Goal: Task Accomplishment & Management: Manage account settings

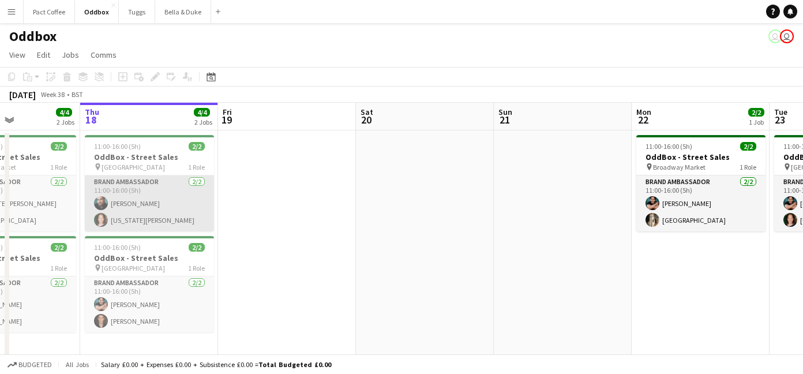
scroll to position [0, 365]
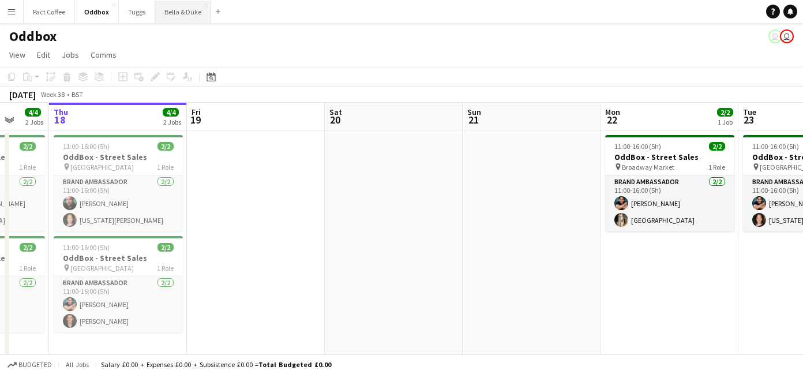
click at [168, 1] on button "Bella & Duke Close" at bounding box center [183, 12] width 56 height 22
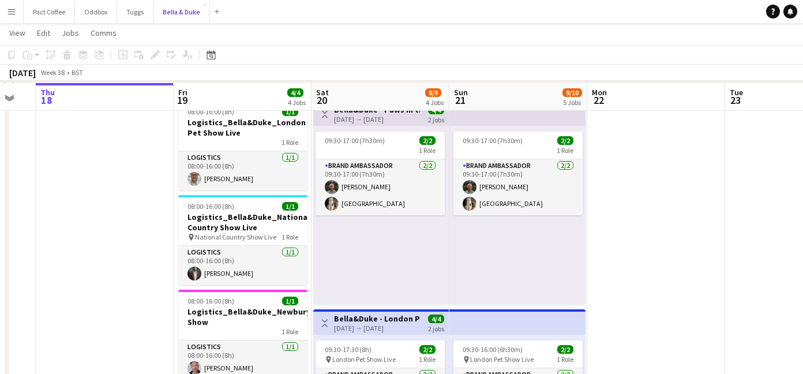
scroll to position [172, 0]
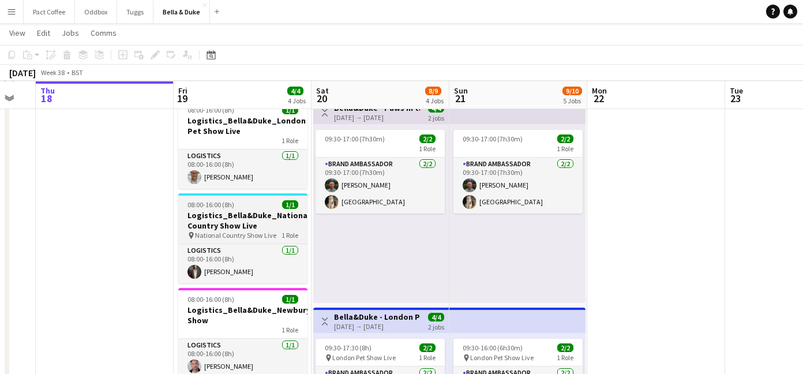
click at [232, 216] on h3 "Logistics_Bella&Duke_National Country Show Live" at bounding box center [242, 220] width 129 height 21
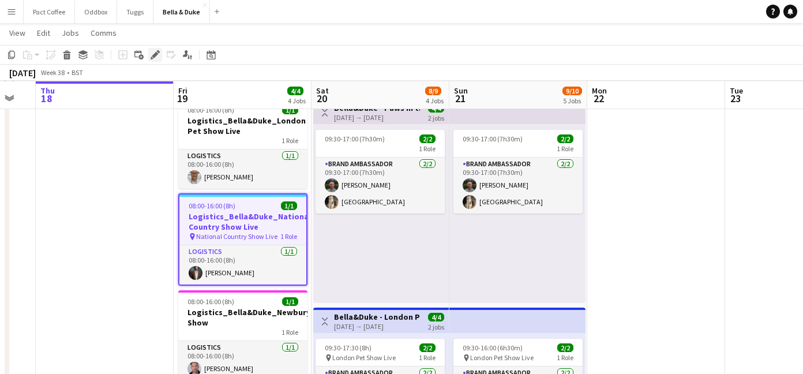
click at [161, 57] on div "Edit" at bounding box center [155, 55] width 14 height 14
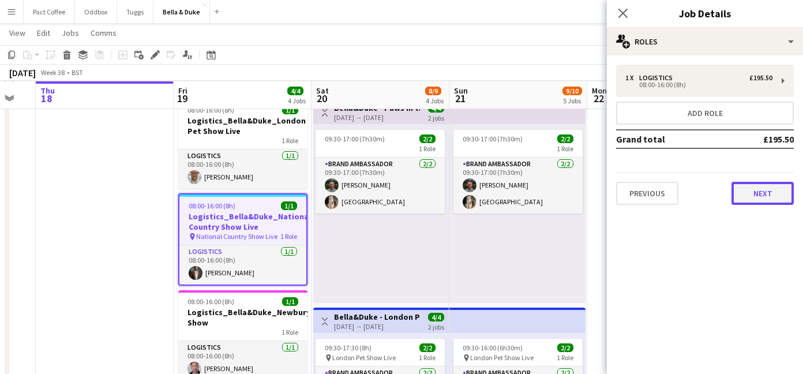
click at [749, 185] on button "Next" at bounding box center [762, 193] width 62 height 23
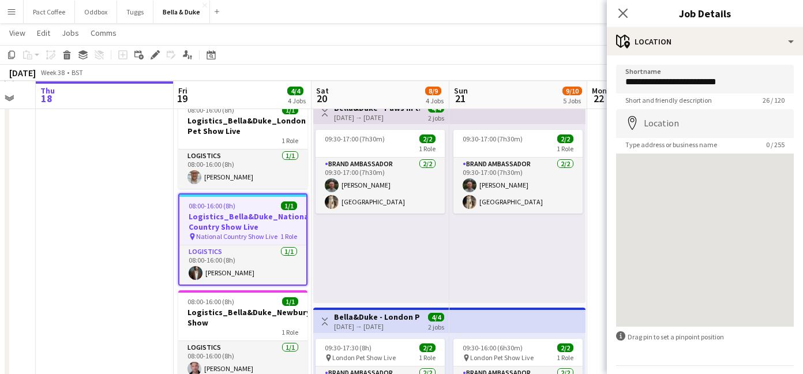
scroll to position [33, 0]
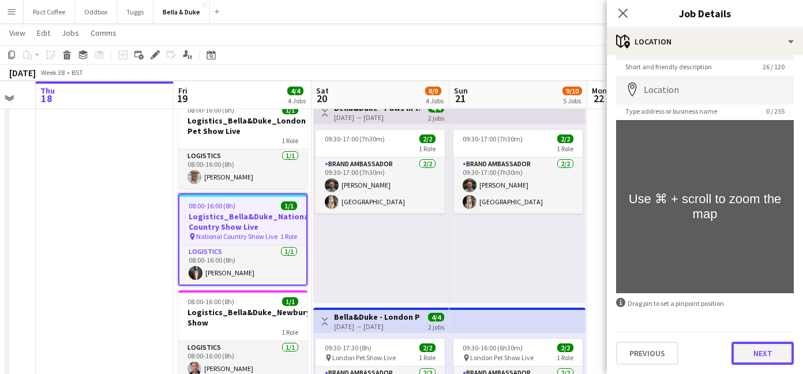
click at [755, 360] on button "Next" at bounding box center [762, 352] width 62 height 23
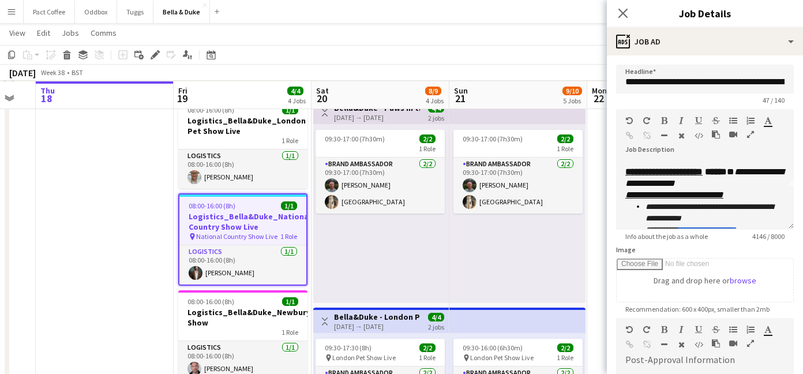
scroll to position [0, 0]
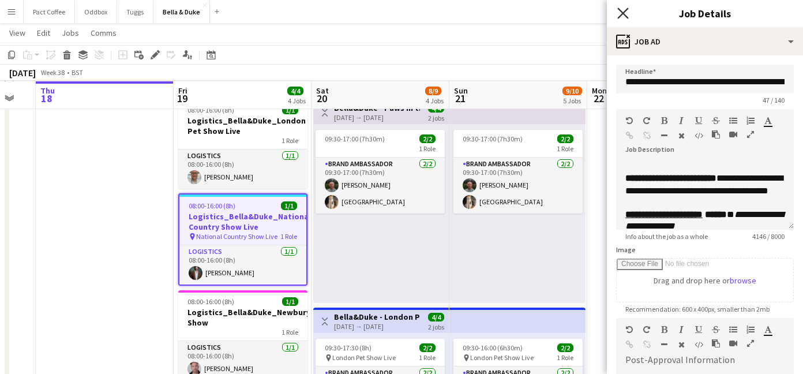
click at [622, 8] on icon "Close pop-in" at bounding box center [622, 12] width 11 height 11
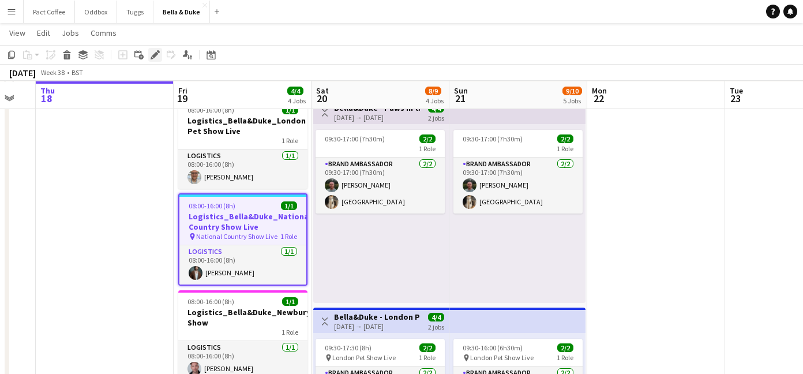
click at [157, 57] on icon "Edit" at bounding box center [155, 54] width 9 height 9
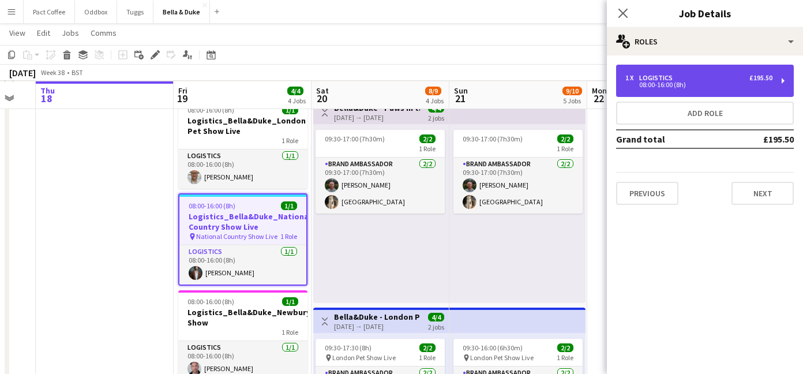
click at [636, 90] on div "1 x Logistics £195.50 08:00-16:00 (8h)" at bounding box center [705, 81] width 178 height 32
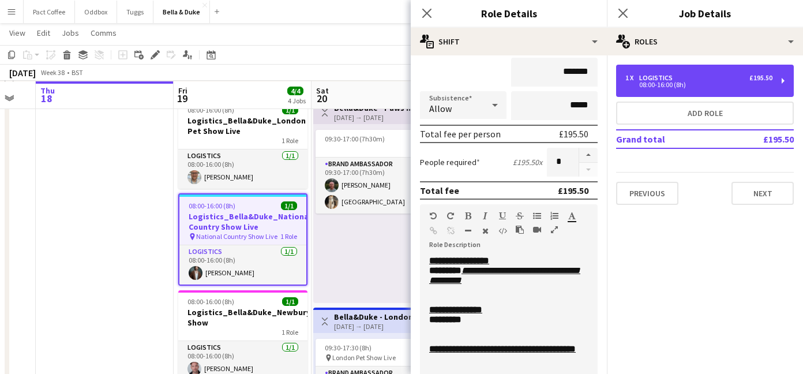
scroll to position [112, 0]
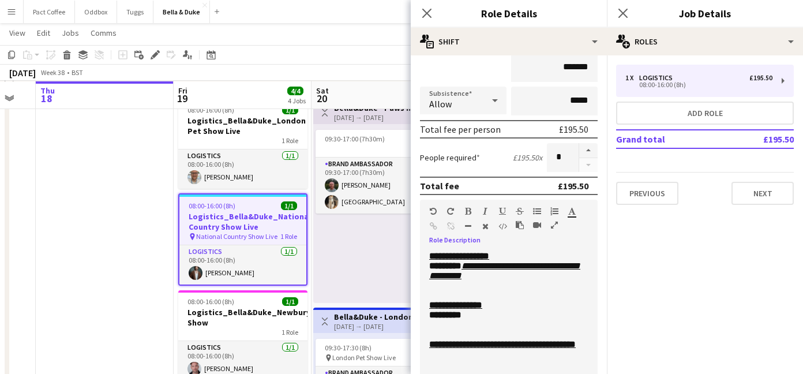
click at [457, 269] on span "*******" at bounding box center [445, 265] width 32 height 9
click at [431, 16] on icon "Close pop-in" at bounding box center [426, 12] width 11 height 11
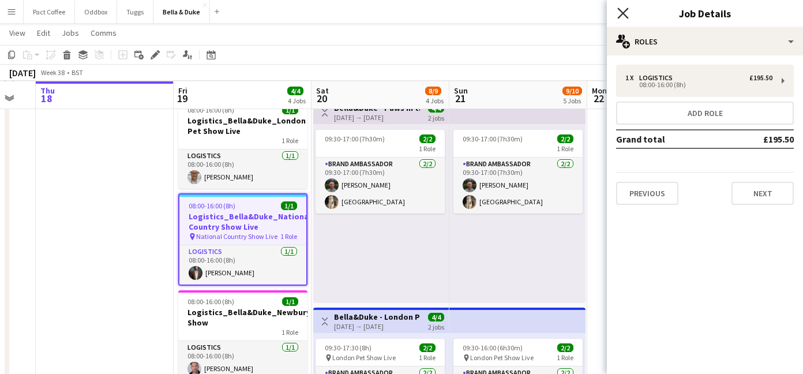
click at [621, 18] on icon "Close pop-in" at bounding box center [622, 12] width 11 height 11
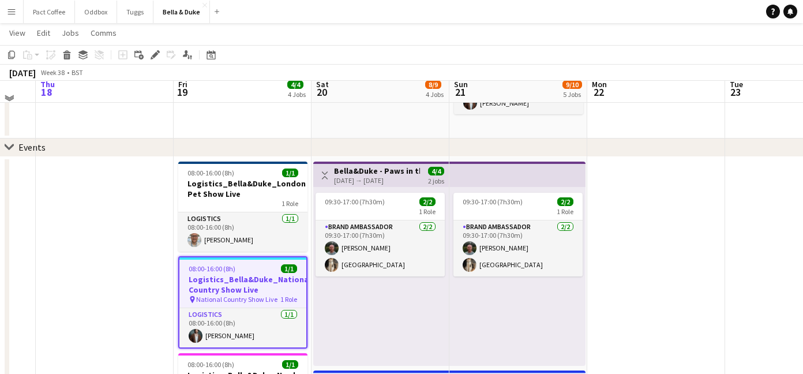
scroll to position [111, 0]
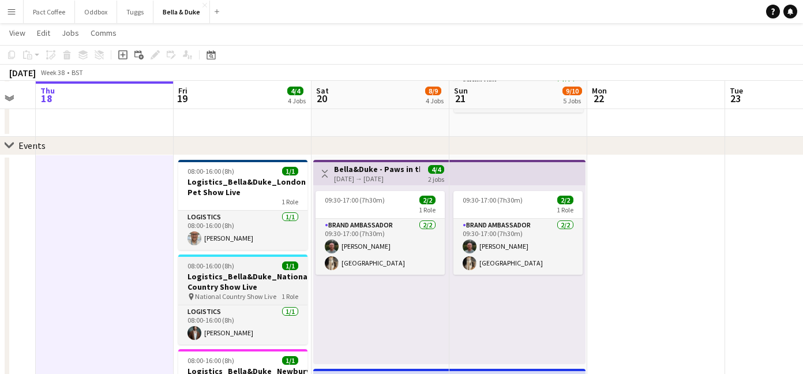
click at [222, 283] on h3 "Logistics_Bella&Duke_National Country Show Live" at bounding box center [242, 281] width 129 height 21
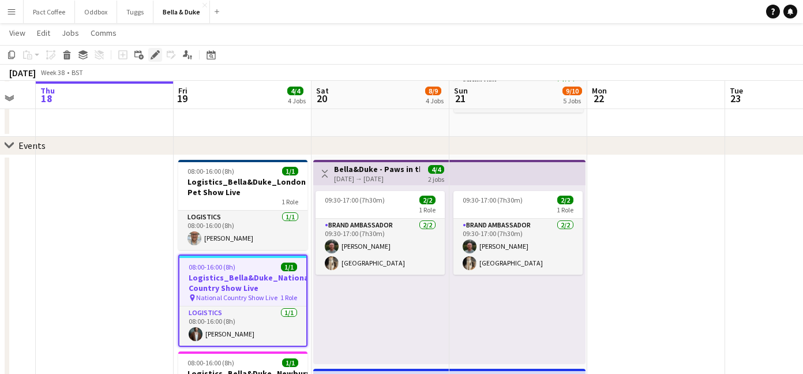
click at [151, 60] on div "Edit" at bounding box center [155, 55] width 14 height 14
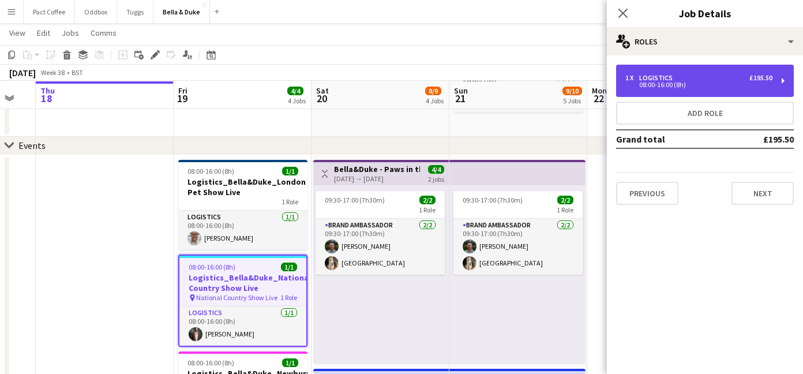
click at [699, 85] on div "08:00-16:00 (8h)" at bounding box center [698, 85] width 147 height 6
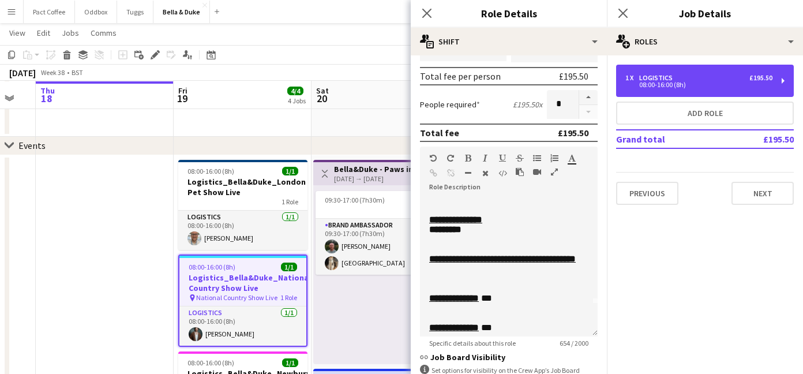
scroll to position [0, 0]
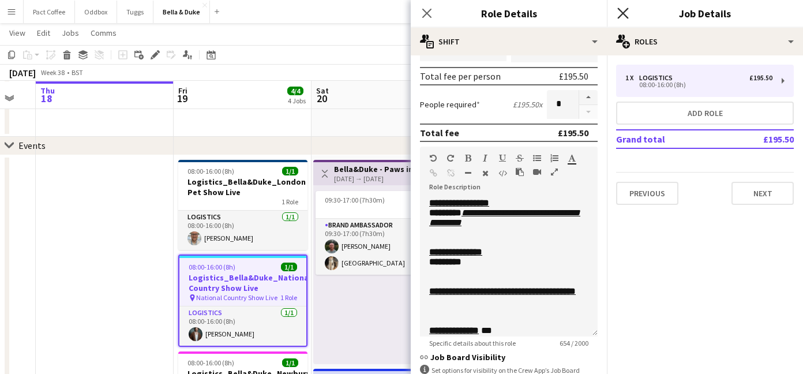
click at [624, 9] on icon "Close pop-in" at bounding box center [622, 12] width 11 height 11
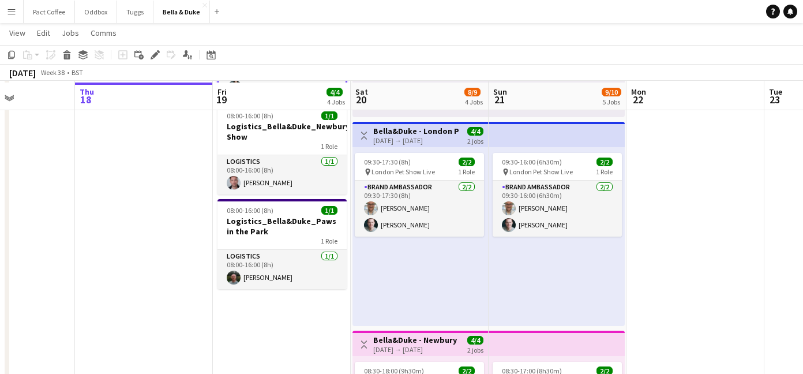
scroll to position [361, 0]
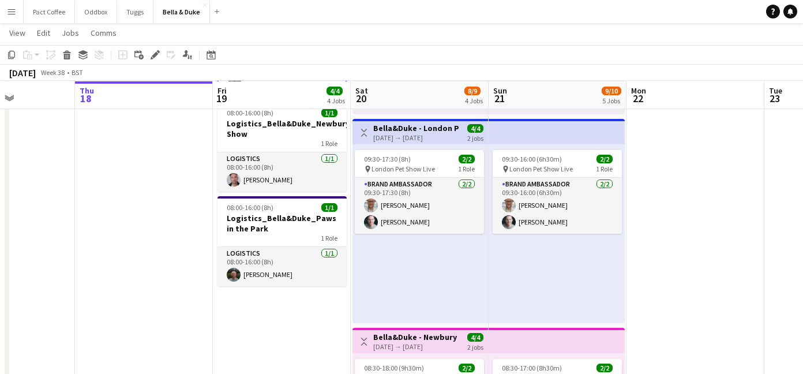
click at [427, 220] on app-card-role "Brand Ambassador [DATE] 09:30-17:30 (8h) [PERSON_NAME] [PERSON_NAME]" at bounding box center [419, 206] width 129 height 56
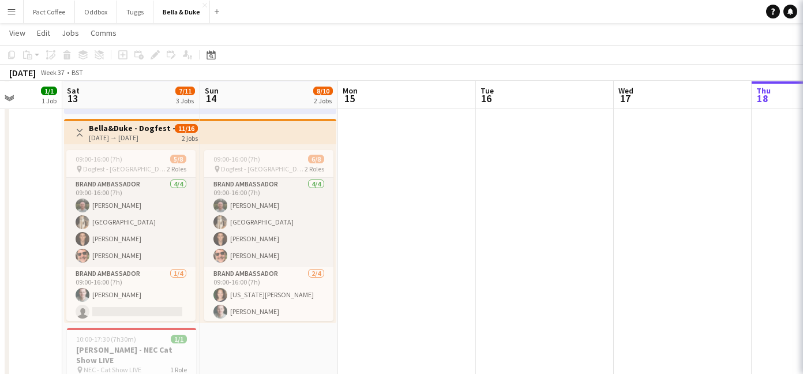
scroll to position [0, 307]
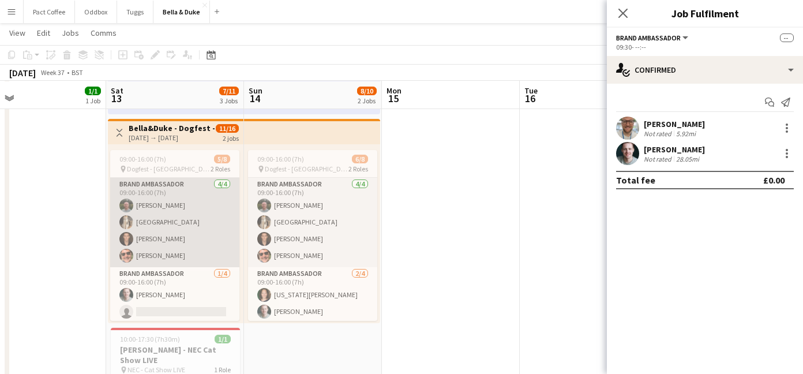
click at [163, 234] on app-card-role "Brand Ambassador [DATE] 09:00-16:00 (7h) [PERSON_NAME] [PERSON_NAME] [PERSON_NA…" at bounding box center [174, 222] width 129 height 89
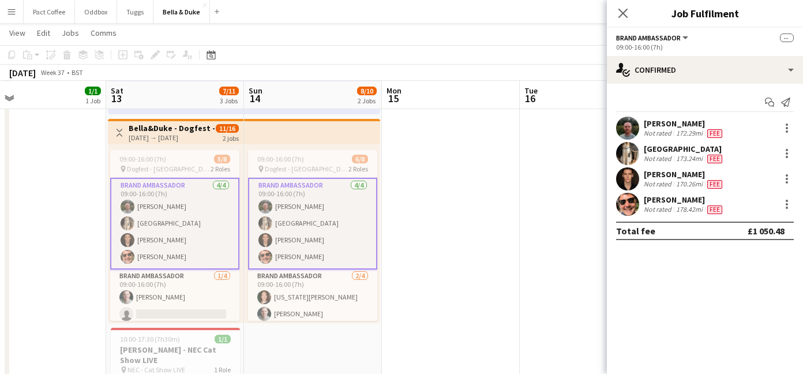
click at [684, 172] on div "[PERSON_NAME]" at bounding box center [684, 174] width 81 height 10
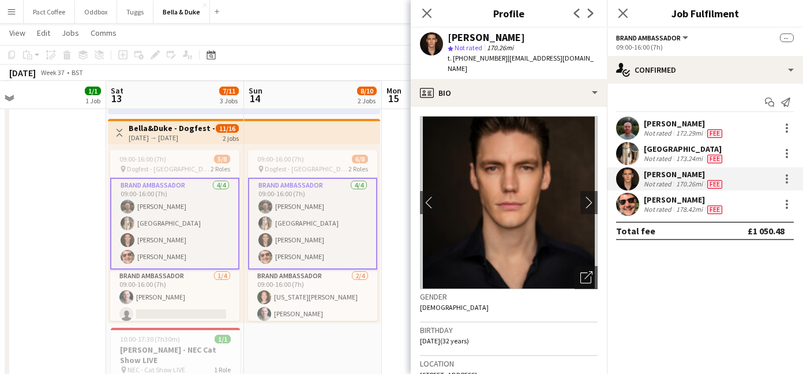
click at [467, 370] on span "[STREET_ADDRESS]" at bounding box center [448, 374] width 57 height 9
copy span "[STREET_ADDRESS]"
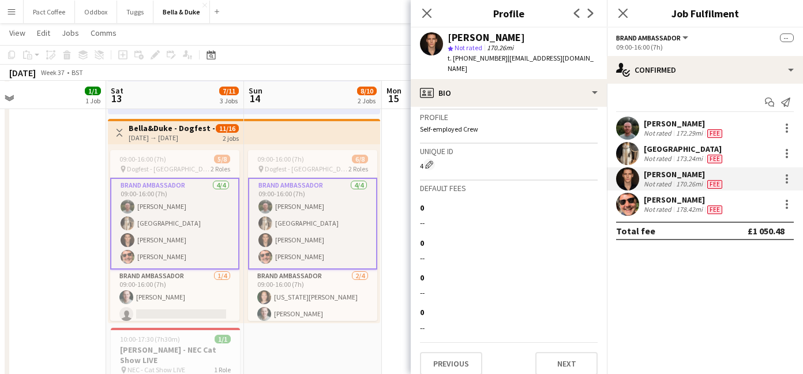
scroll to position [0, 0]
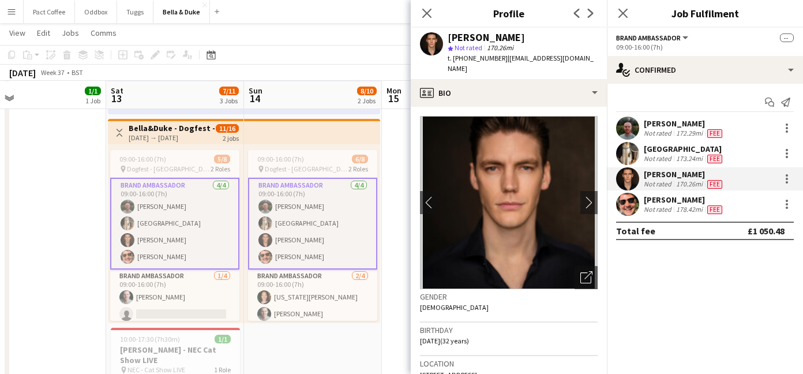
click at [534, 55] on span "| [EMAIL_ADDRESS][DOMAIN_NAME]" at bounding box center [521, 63] width 146 height 19
click at [588, 55] on div "[PERSON_NAME] star Not rated 170.26mi t. [PHONE_NUMBER] | [EMAIL_ADDRESS][DOMAI…" at bounding box center [509, 53] width 196 height 51
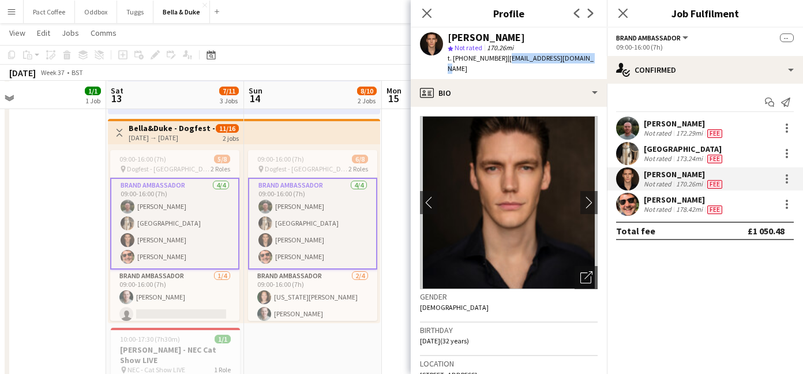
drag, startPoint x: 584, startPoint y: 55, endPoint x: 502, endPoint y: 58, distance: 81.9
click at [502, 58] on div "[PERSON_NAME] star Not rated 170.26mi t. [PHONE_NUMBER] | [EMAIL_ADDRESS][DOMAI…" at bounding box center [509, 53] width 196 height 51
copy span "[EMAIL_ADDRESS][DOMAIN_NAME]"
